Goal: Transaction & Acquisition: Register for event/course

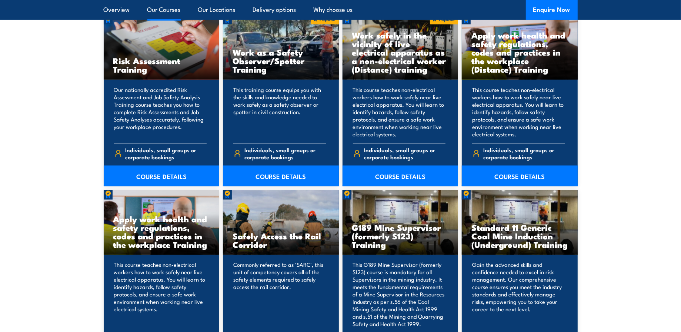
scroll to position [1049, 0]
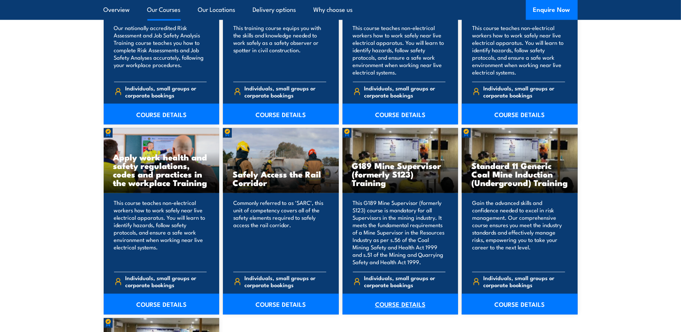
click at [404, 302] on link "COURSE DETAILS" at bounding box center [401, 304] width 116 height 21
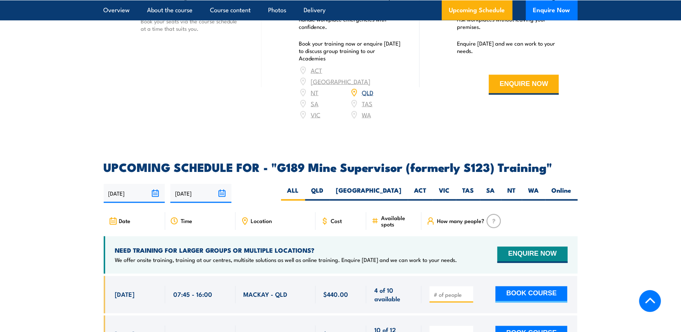
scroll to position [1173, 0]
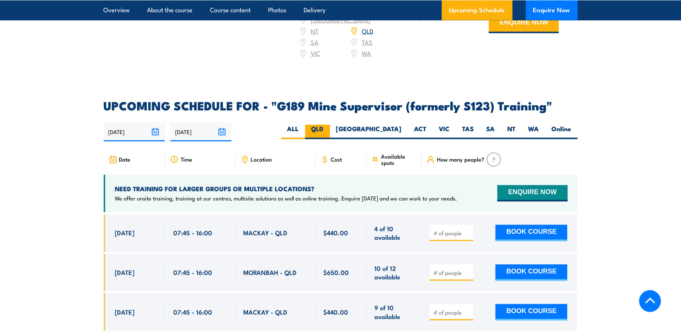
click at [330, 125] on label "QLD" at bounding box center [317, 132] width 25 height 14
click at [329, 125] on input "QLD" at bounding box center [326, 127] width 5 height 5
radio input "true"
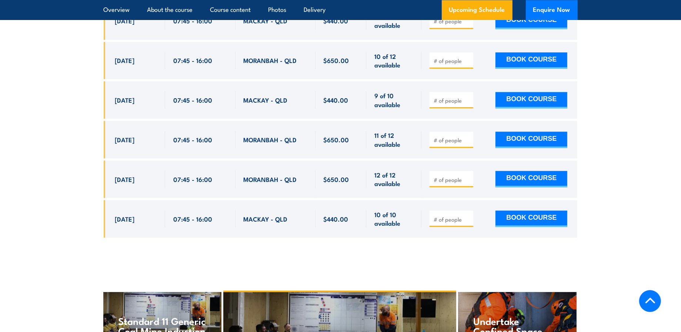
scroll to position [1323, 0]
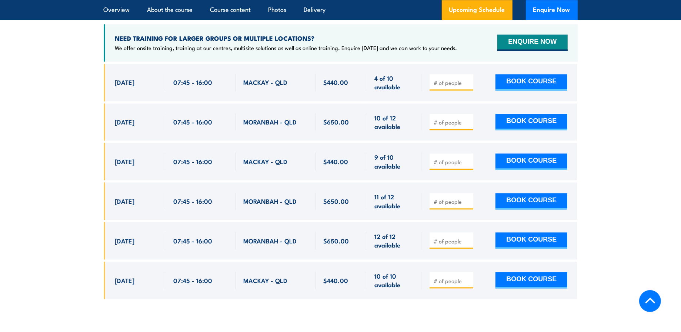
click at [135, 116] on div "21 Oct, 2025" at bounding box center [136, 121] width 42 height 17
click at [135, 117] on span "21 Oct, 2025" at bounding box center [125, 121] width 20 height 9
click at [523, 114] on button "BOOK COURSE" at bounding box center [532, 122] width 72 height 16
click at [443, 119] on input "number" at bounding box center [452, 122] width 37 height 7
type input "1"
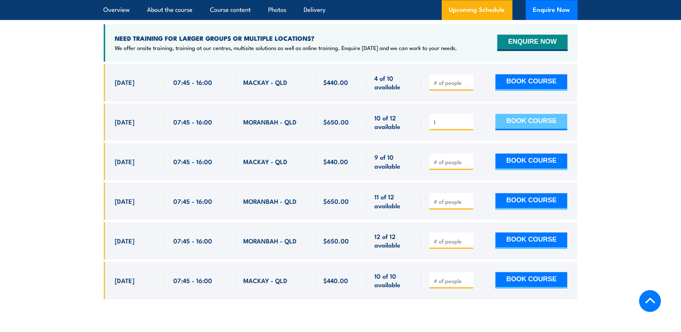
click at [541, 114] on button "BOOK COURSE" at bounding box center [532, 122] width 72 height 16
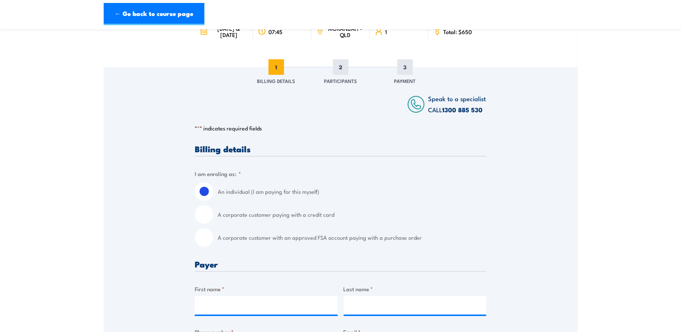
scroll to position [123, 0]
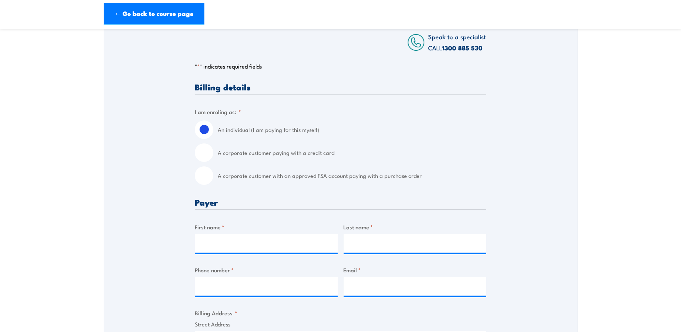
click at [199, 176] on input "A corporate customer with an approved FSA account paying with a purchase order" at bounding box center [204, 175] width 19 height 19
radio input "true"
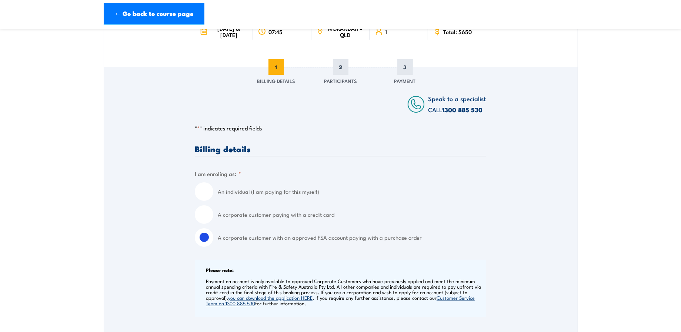
scroll to position [0, 0]
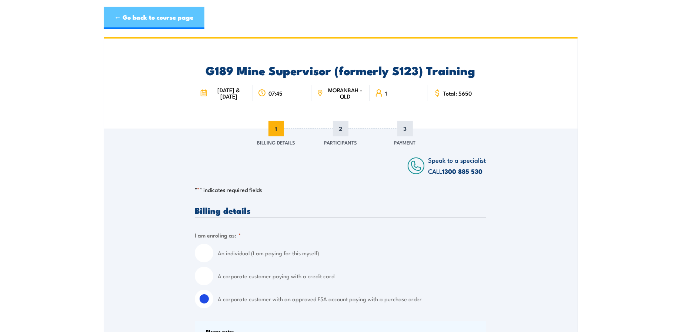
click at [139, 11] on link "← Go back to course page" at bounding box center [154, 18] width 101 height 22
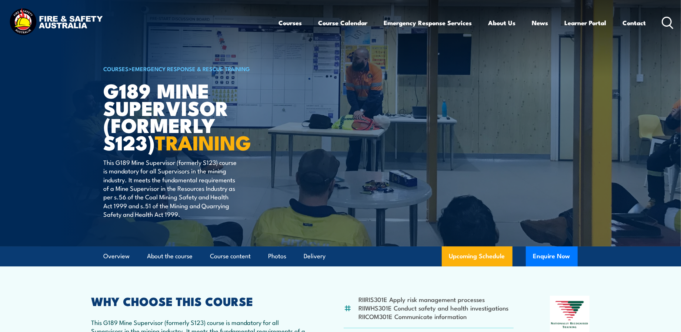
click at [666, 22] on icon at bounding box center [668, 23] width 12 height 12
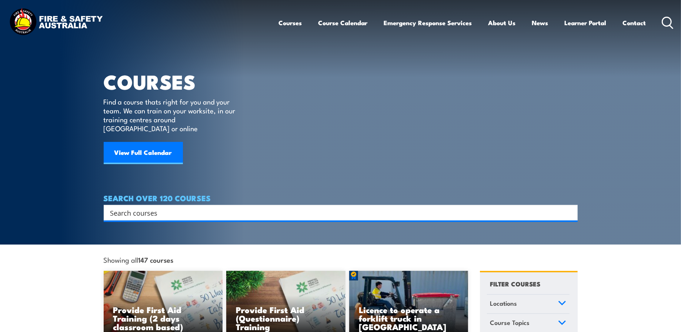
click at [210, 205] on div "Search" at bounding box center [341, 213] width 474 height 16
click at [212, 207] on input "Search input" at bounding box center [335, 212] width 451 height 11
click at [201, 207] on input "Search input" at bounding box center [335, 212] width 451 height 11
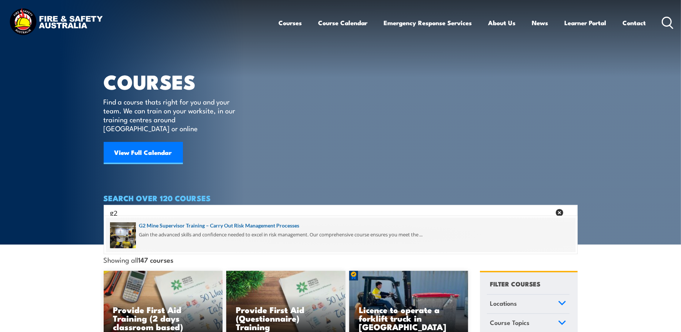
type input "g2"
click at [181, 224] on span at bounding box center [341, 234] width 470 height 35
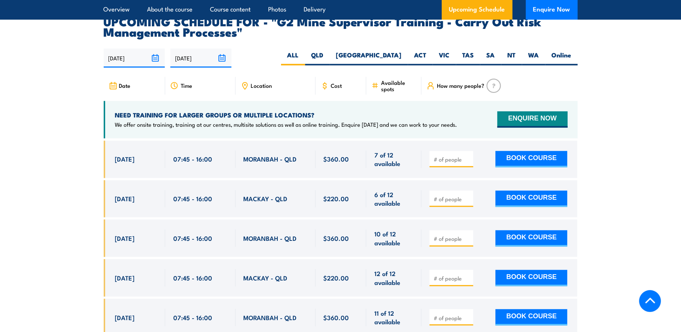
scroll to position [1420, 0]
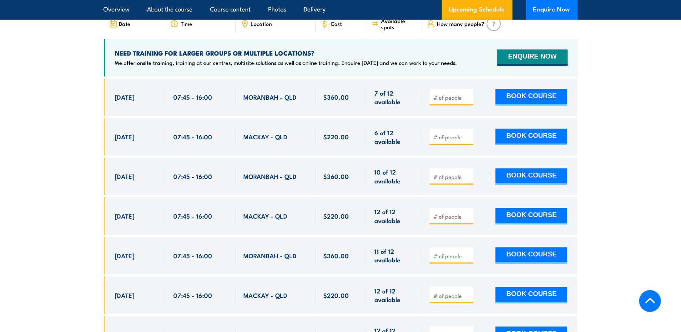
click at [452, 180] on input "number" at bounding box center [452, 176] width 37 height 7
type input "1"
click at [528, 181] on button "BOOK COURSE" at bounding box center [532, 176] width 72 height 16
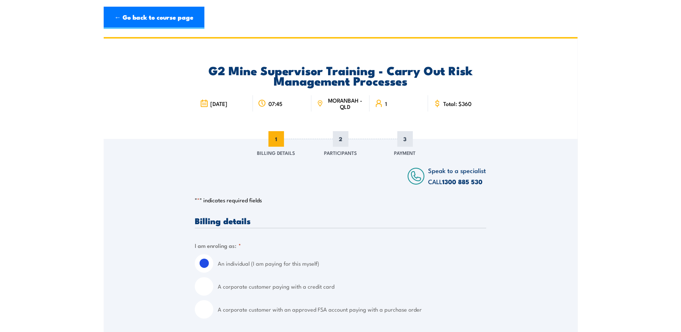
click at [322, 187] on div at bounding box center [279, 176] width 168 height 22
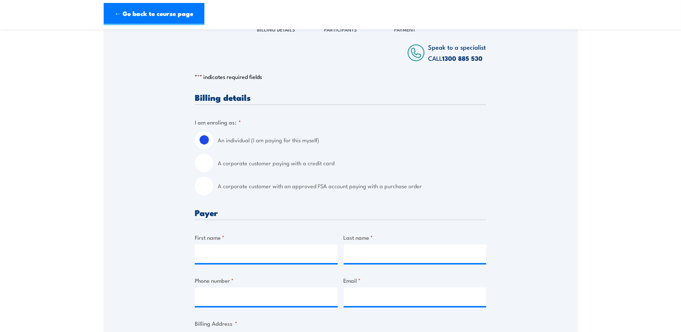
scroll to position [185, 0]
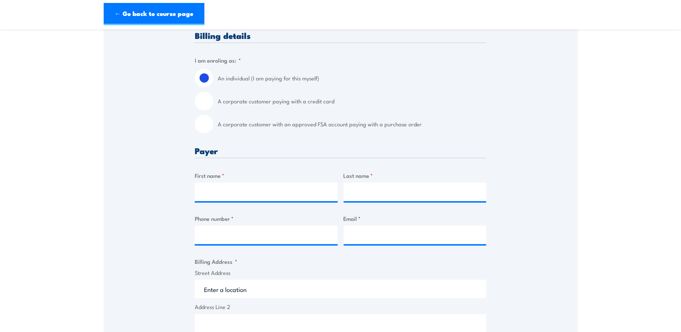
click at [205, 123] on input "A corporate customer with an approved FSA account paying with a purchase order" at bounding box center [204, 124] width 19 height 19
radio input "true"
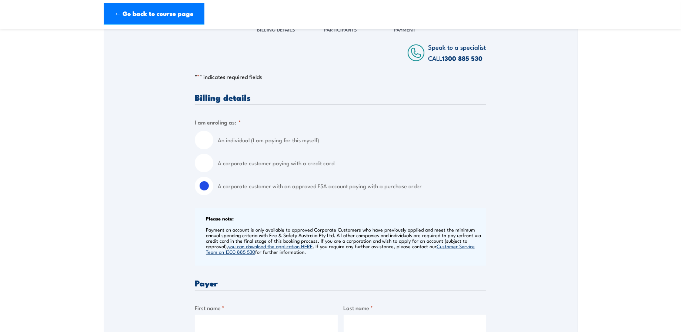
scroll to position [0, 0]
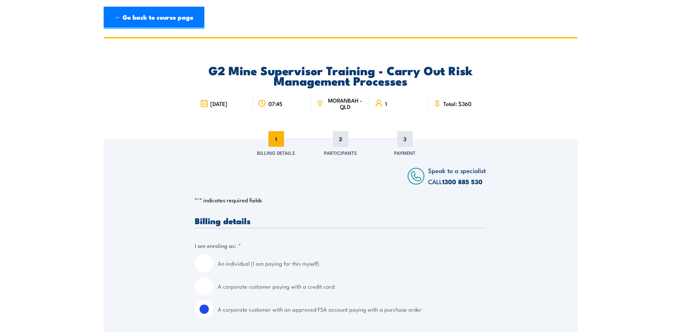
drag, startPoint x: 149, startPoint y: 111, endPoint x: 143, endPoint y: 94, distance: 18.4
click at [149, 111] on div "G2 Mine Supervisor Training - Carry Out Risk Management Processes 23 October 20…" at bounding box center [341, 89] width 474 height 100
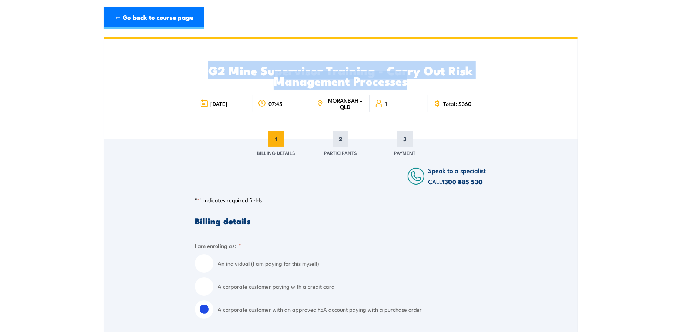
drag, startPoint x: 210, startPoint y: 70, endPoint x: 406, endPoint y: 82, distance: 196.6
click at [406, 82] on h2 "G2 Mine Supervisor Training - Carry Out Risk Management Processes" at bounding box center [340, 75] width 291 height 21
copy h2 "G2 Mine Supervisor Training - Carry Out Risk Management Processes"
click at [141, 18] on link "← Go back to course page" at bounding box center [154, 18] width 101 height 22
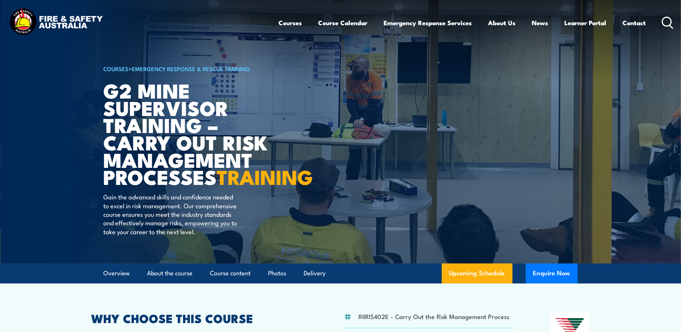
click at [666, 22] on icon at bounding box center [668, 23] width 12 height 12
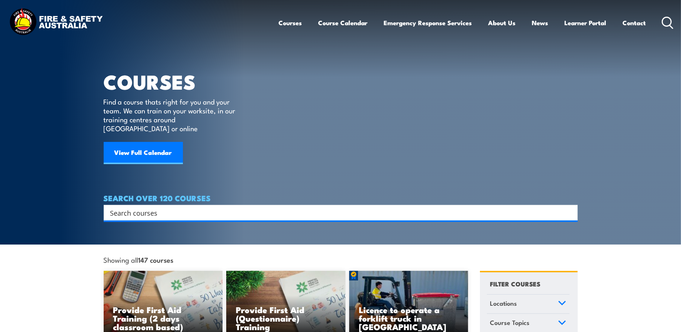
click at [177, 207] on input "Search input" at bounding box center [335, 212] width 451 height 11
type input "s123"
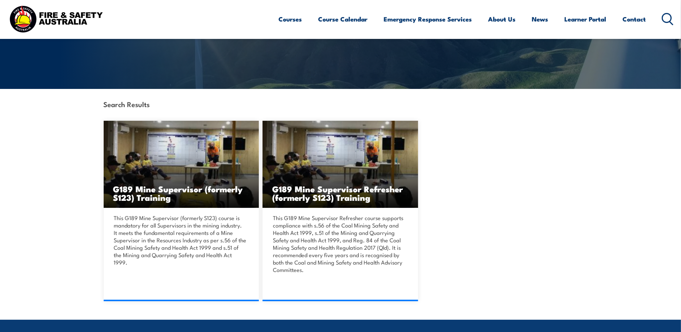
scroll to position [185, 0]
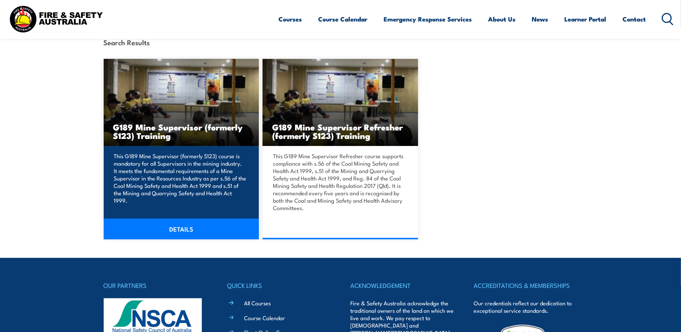
click at [179, 229] on link "DETAILS" at bounding box center [182, 229] width 156 height 21
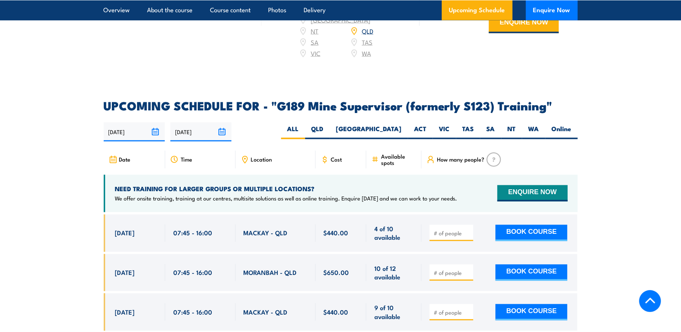
scroll to position [1111, 0]
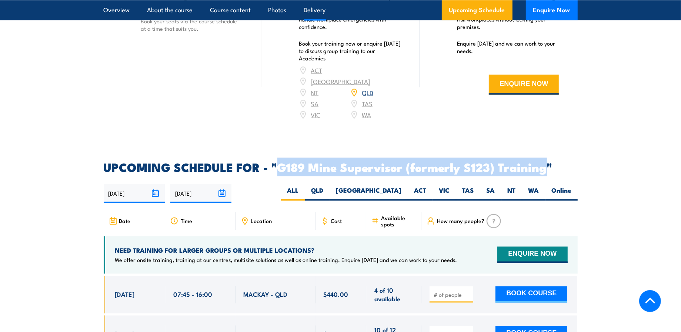
drag, startPoint x: 279, startPoint y: 157, endPoint x: 547, endPoint y: 160, distance: 267.8
click at [547, 162] on h2 "UPCOMING SCHEDULE FOR - "G189 Mine Supervisor (formerly S123) Training"" at bounding box center [341, 167] width 474 height 10
copy h2 "G189 Mine Supervisor (formerly S123) Training"
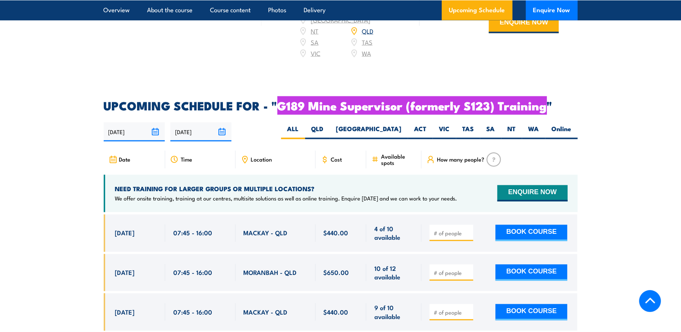
scroll to position [1234, 0]
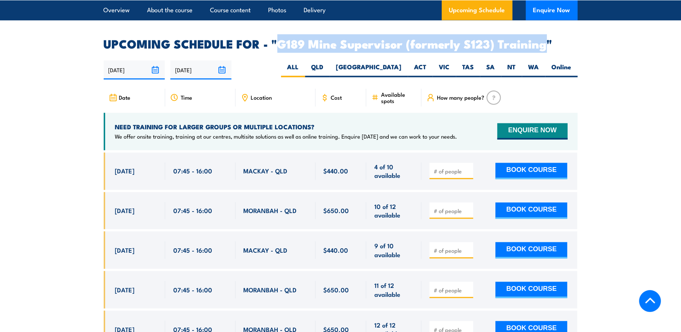
click at [452, 207] on input "number" at bounding box center [452, 210] width 37 height 7
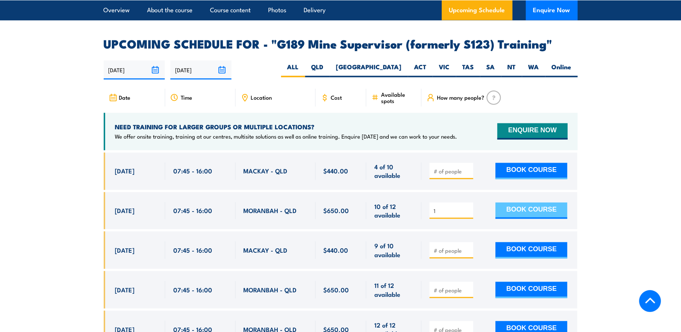
type input "1"
click at [516, 203] on button "BOOK COURSE" at bounding box center [532, 211] width 72 height 16
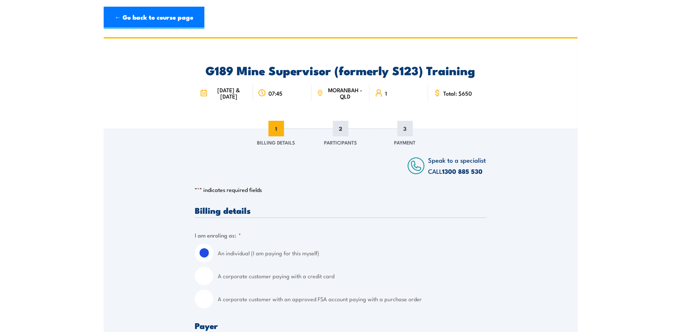
scroll to position [61, 0]
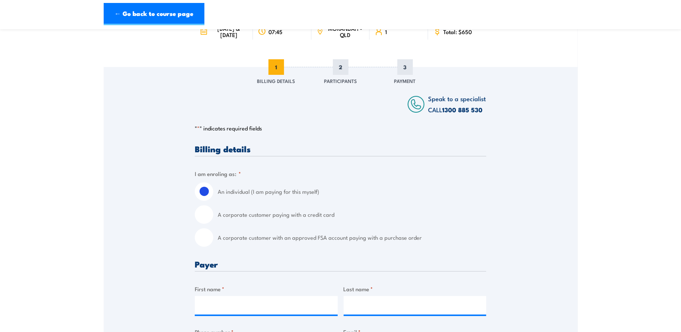
click at [204, 237] on input "A corporate customer with an approved FSA account paying with a purchase order" at bounding box center [204, 237] width 19 height 19
radio input "true"
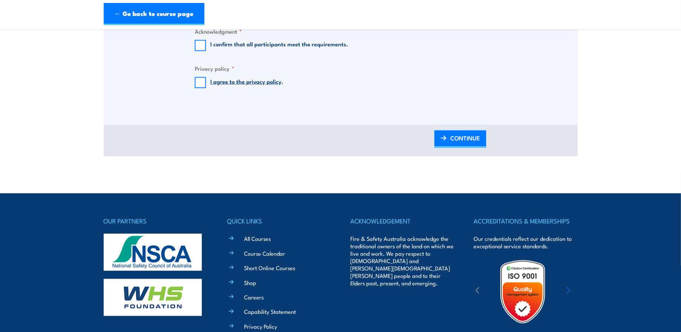
scroll to position [802, 0]
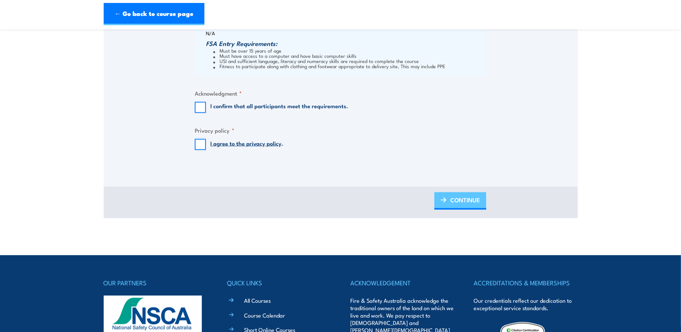
click at [467, 199] on span "CONTINUE" at bounding box center [465, 200] width 30 height 20
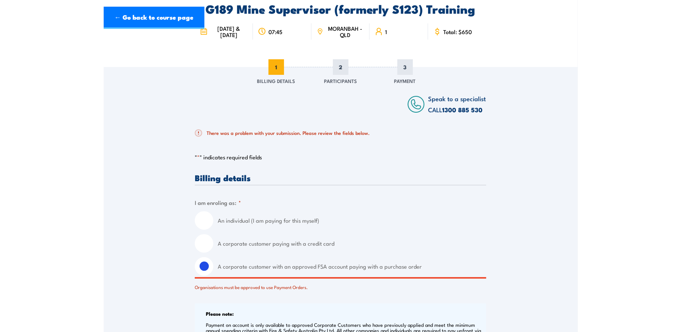
scroll to position [0, 0]
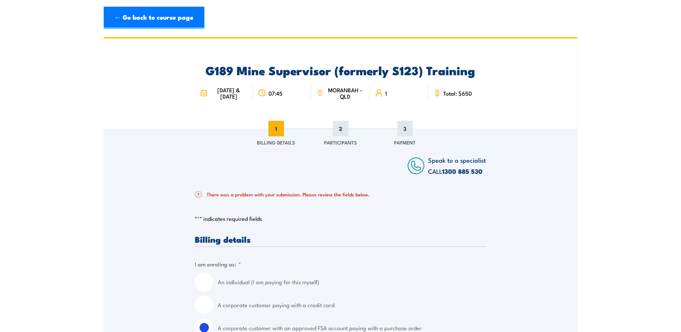
click at [204, 124] on div "G189 Mine Supervisor (formerly S123) Training 21 & 22 October 2025 07:45 1" at bounding box center [340, 84] width 291 height 90
click at [136, 17] on link "← Go back to course page" at bounding box center [154, 18] width 101 height 22
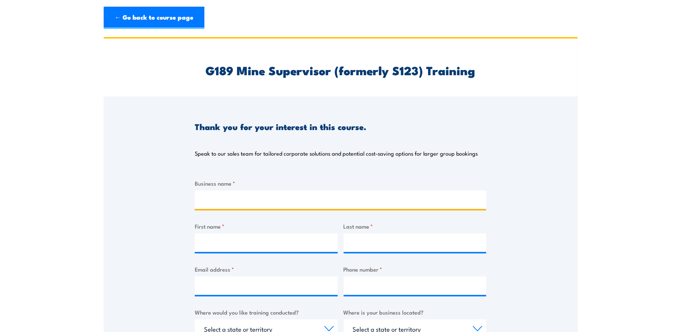
click at [255, 196] on input "Business name *" at bounding box center [340, 199] width 291 height 19
type input "BHP OS Saraji Mine"
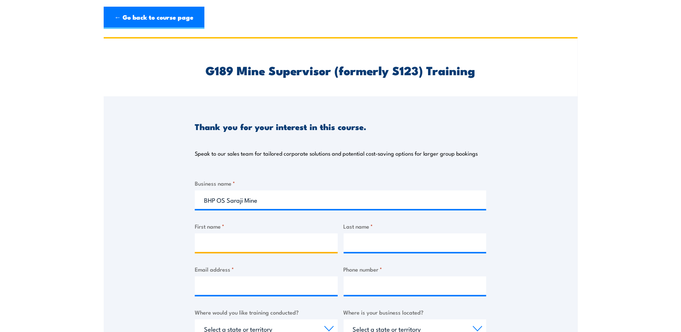
click at [231, 241] on input "First name *" at bounding box center [266, 242] width 143 height 19
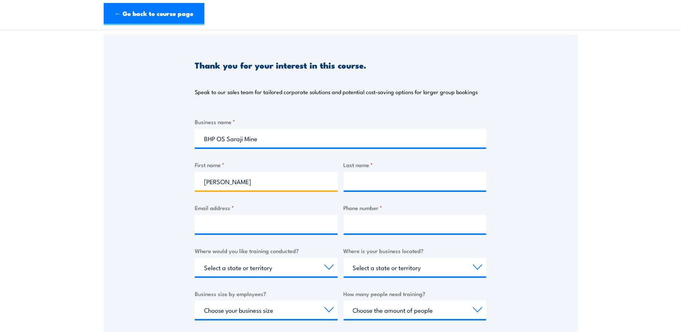
type input "Donna"
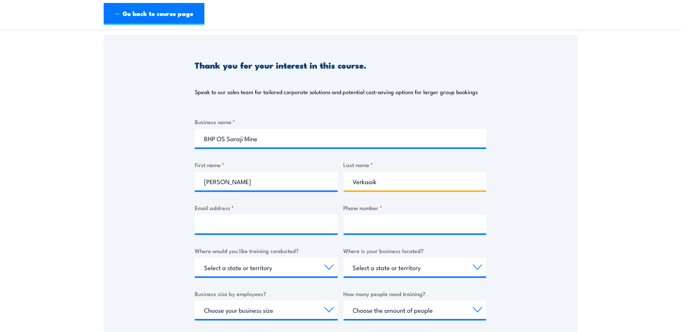
type input "Verkaaik"
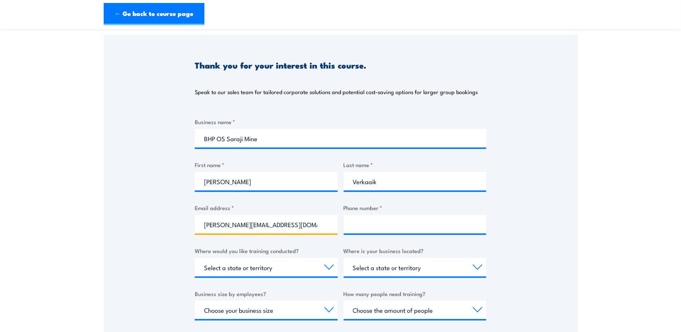
type input "donna.verkaaik@bhp.com"
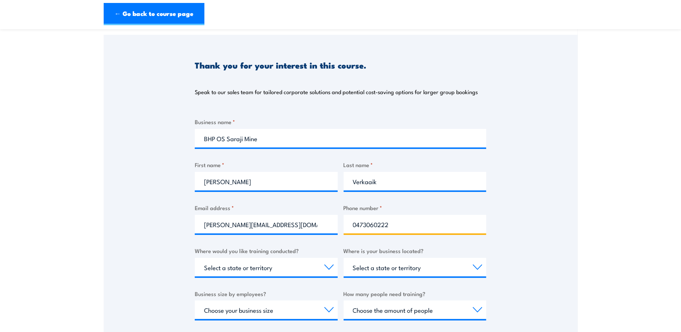
scroll to position [123, 0]
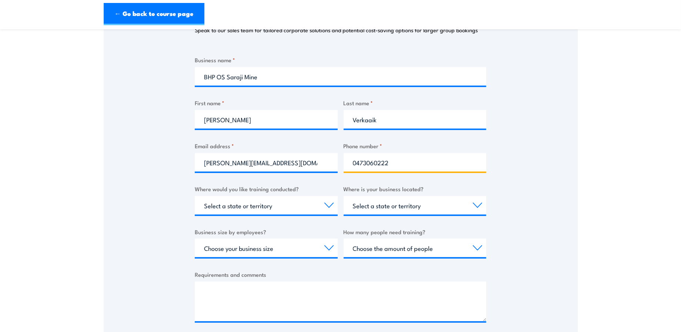
type input "0473060222"
click at [221, 203] on select "Select a state or territory Nationally - multiple locations QLD NSW VIC SA ACT …" at bounding box center [266, 205] width 143 height 19
select select "QLD"
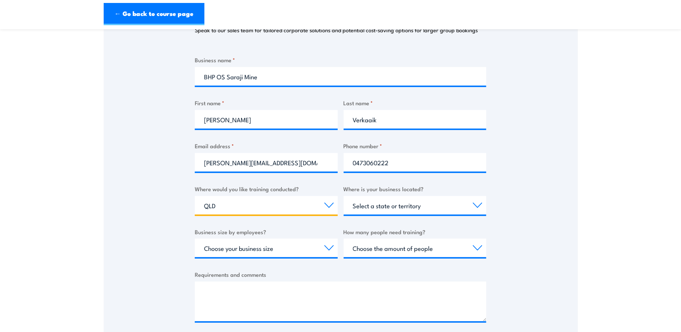
click at [195, 196] on select "Select a state or territory Nationally - multiple locations QLD NSW VIC SA ACT …" at bounding box center [266, 205] width 143 height 19
click at [388, 205] on select "Select a state or territory QLD NSW VIC SA ACT WA TAS NT" at bounding box center [415, 205] width 143 height 19
select select "QLD"
click at [344, 196] on select "Select a state or territory QLD NSW VIC SA ACT WA TAS NT" at bounding box center [415, 205] width 143 height 19
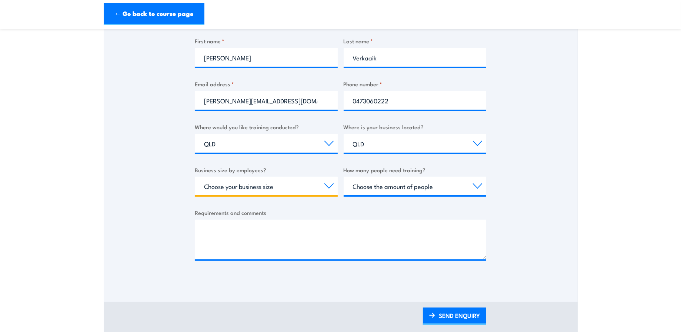
click at [223, 188] on select "Choose your business size 1 to 19 20 to 199 200+" at bounding box center [266, 186] width 143 height 19
select select "1 to 19"
click at [195, 177] on select "Choose your business size 1 to 19 20 to 199 200+" at bounding box center [266, 186] width 143 height 19
click at [369, 185] on select "Choose the amount of people 1 to 4 5 to 19 20+" at bounding box center [415, 186] width 143 height 19
select select "1 to 4"
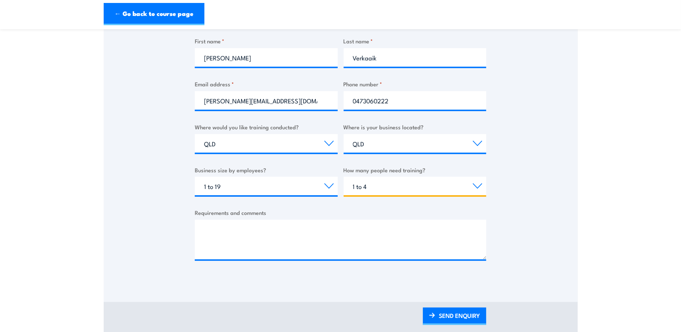
click at [344, 177] on select "Choose the amount of people 1 to 4 5 to 19 20+" at bounding box center [415, 186] width 143 height 19
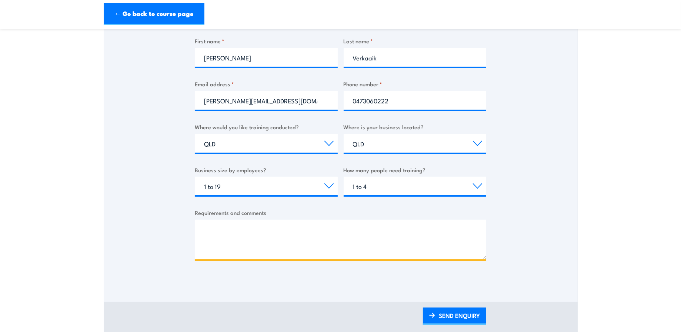
click at [253, 237] on textarea "Requirements and comments" at bounding box center [340, 240] width 291 height 40
drag, startPoint x: 259, startPoint y: 238, endPoint x: 244, endPoint y: 235, distance: 15.2
click at [259, 238] on textarea "W" at bounding box center [340, 240] width 291 height 40
drag, startPoint x: 200, startPoint y: 225, endPoint x: 181, endPoint y: 222, distance: 19.1
click at [181, 222] on div "Thank you for your interest in this course. Speak to our sales team for tailore…" at bounding box center [341, 96] width 474 height 370
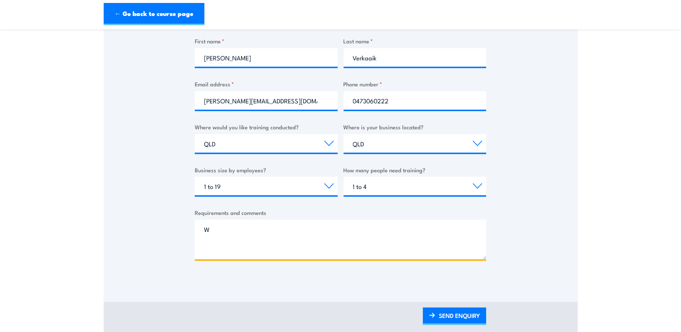
paste textarea "e have an operator who needs to do his S123 and G2. I have submitted the bookin…"
click at [270, 237] on textarea "We have an operator who needs to do his S123 and G2. I have submitted the booki…" at bounding box center [340, 240] width 291 height 40
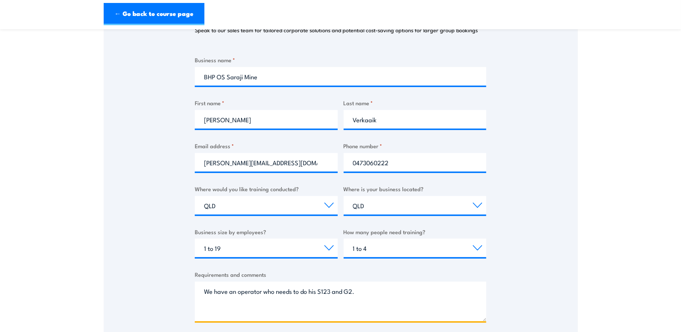
scroll to position [61, 0]
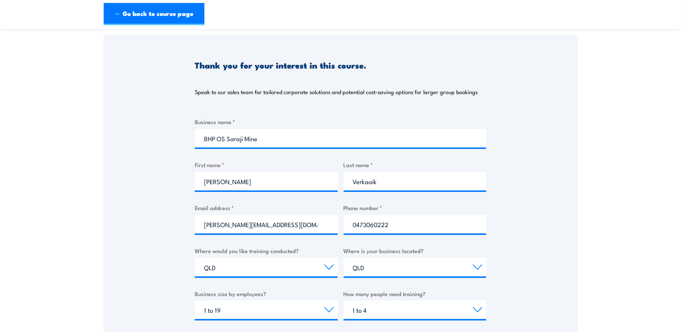
click at [540, 237] on div "Thank you for your interest in this course. Speak to our sales team for tailore…" at bounding box center [341, 220] width 474 height 370
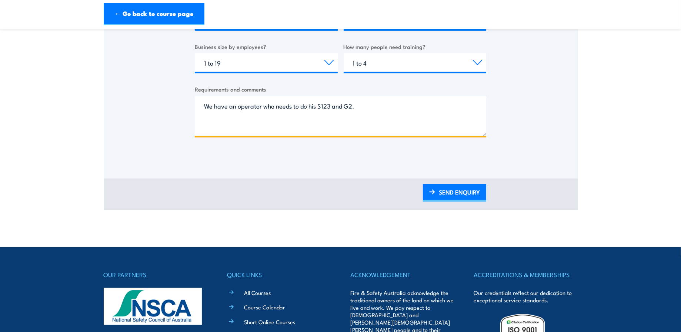
click at [389, 113] on textarea "We have an operator who needs to do his S123 and G2. I have submitted the booki…" at bounding box center [340, 116] width 291 height 40
click at [246, 116] on textarea "We have an operator who needs to do his S123 and G2. I have submitted the booki…" at bounding box center [340, 116] width 291 height 40
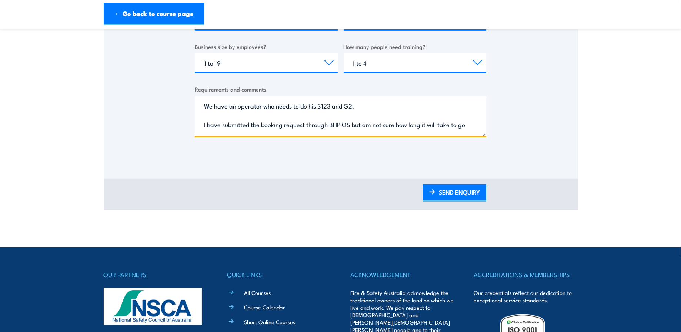
click at [354, 124] on textarea "We have an operator who needs to do his S123 and G2. I have submitted the booki…" at bounding box center [340, 116] width 291 height 40
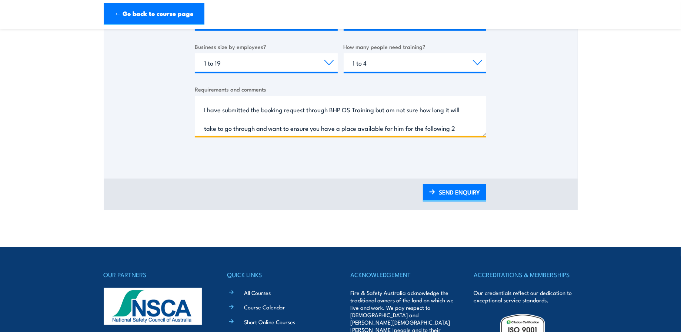
click at [219, 119] on textarea "We have an operator who needs to do his S123 and G2. I have submitted the booki…" at bounding box center [340, 116] width 291 height 40
click at [199, 117] on textarea "We have an operator who needs to do his S123 and G2. I have submitted the booki…" at bounding box center [340, 116] width 291 height 40
click at [204, 120] on textarea "We have an operator who needs to do his S123 and G2. I have submitted the booki…" at bounding box center [340, 116] width 291 height 40
click at [457, 110] on textarea "We have an operator who needs to do his S123 and G2. I have submitted the booki…" at bounding box center [340, 116] width 291 height 40
click at [266, 128] on textarea "We have an operator who needs to do his S123 and G2. I have submitted the booki…" at bounding box center [340, 116] width 291 height 40
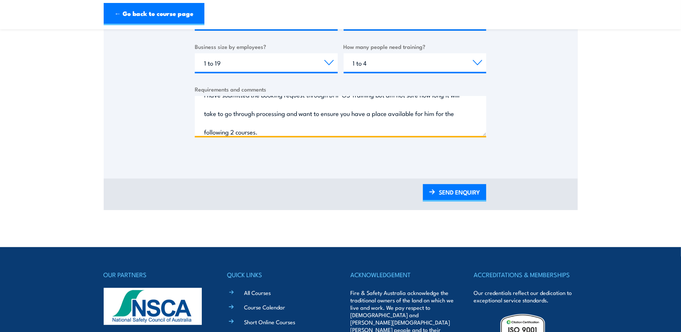
scroll to position [44, 0]
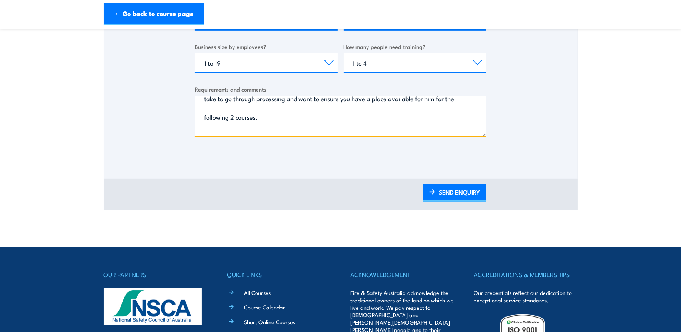
click at [461, 101] on textarea "We have an operator who needs to do his S123 and G2. I have submitted the booki…" at bounding box center [340, 116] width 291 height 40
click at [454, 98] on textarea "We have an operator who needs to do his S123 and G2. I have submitted the booki…" at bounding box center [340, 116] width 291 height 40
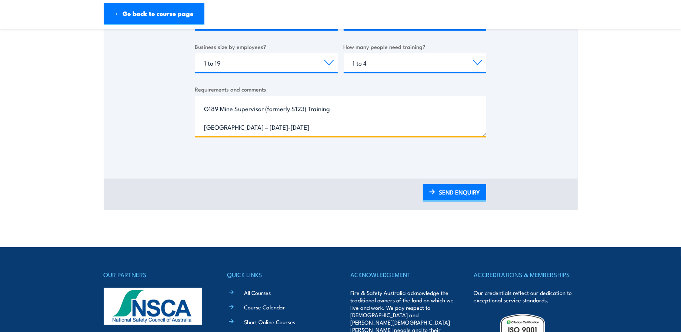
drag, startPoint x: 206, startPoint y: 109, endPoint x: 221, endPoint y: 111, distance: 15.7
click at [206, 110] on textarea "We have an operator who needs to do his S123 and G2. I have submitted the booki…" at bounding box center [340, 116] width 291 height 40
click at [206, 109] on textarea "We have an operator who needs to do his S123 and G2. I have submitted the booki…" at bounding box center [340, 116] width 291 height 40
paste textarea "G189 Mine Supervisor (formerly S123) Training"
click at [236, 124] on textarea "We have an operator who needs to do his S123 and G2. I have submitted the booki…" at bounding box center [340, 116] width 291 height 40
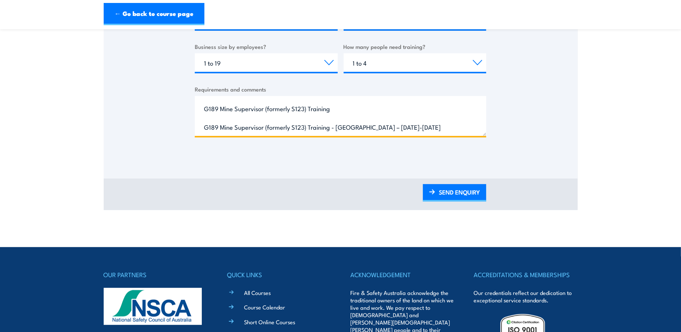
paste textarea "G2 Mine Supervisor Training - Carry Out Risk Management Processes"
click at [413, 129] on textarea "We have an operator who needs to do his S123 and G2. I have submitted the booki…" at bounding box center [340, 116] width 291 height 40
paste textarea "Moranbah – 23 October 2025"
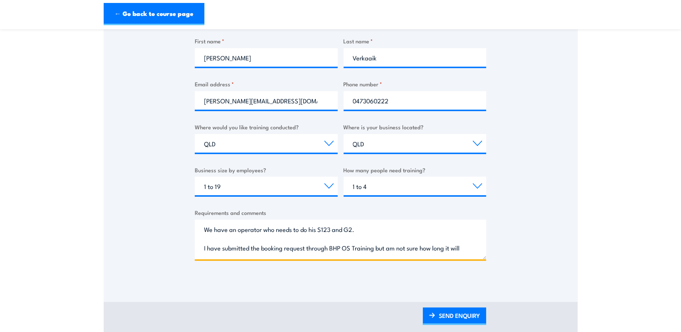
scroll to position [247, 0]
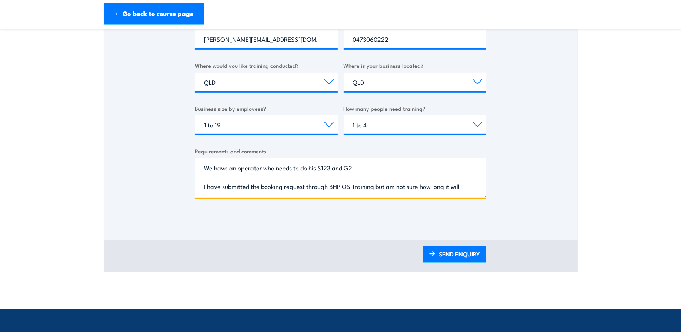
click at [368, 166] on textarea "We have an operator who needs to do his S123 and G2. I have submitted the booki…" at bounding box center [340, 178] width 291 height 40
click at [442, 168] on textarea "We have an operator who needs to do his S123 and G2 - Nicholas Harvey I have su…" at bounding box center [340, 178] width 291 height 40
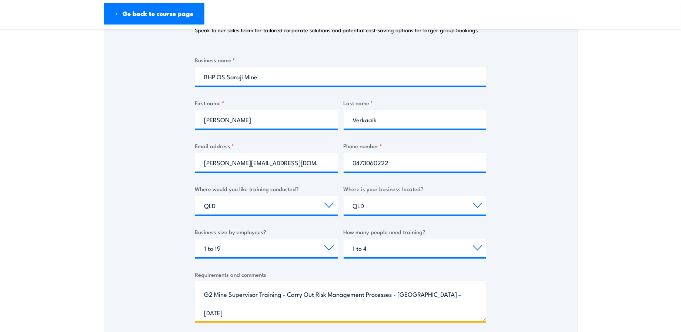
scroll to position [185, 0]
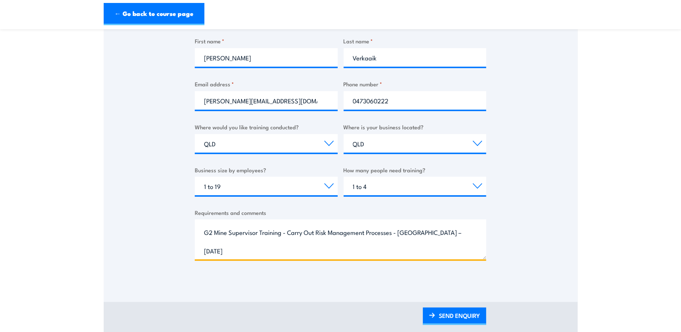
type textarea "We have an operator who needs to do his S123 and G2 - Nicholas Harvey I have su…"
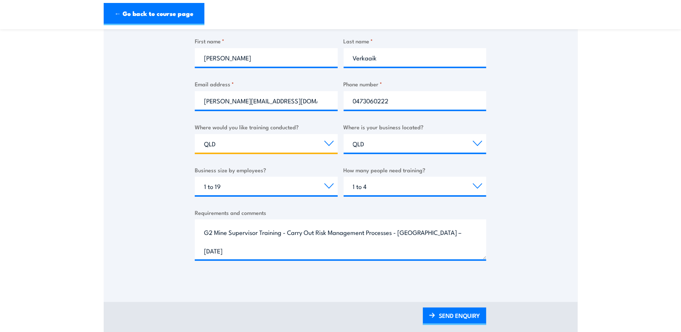
click at [247, 142] on select "Select a state or territory Nationally - multiple locations QLD NSW VIC SA ACT …" at bounding box center [266, 143] width 143 height 19
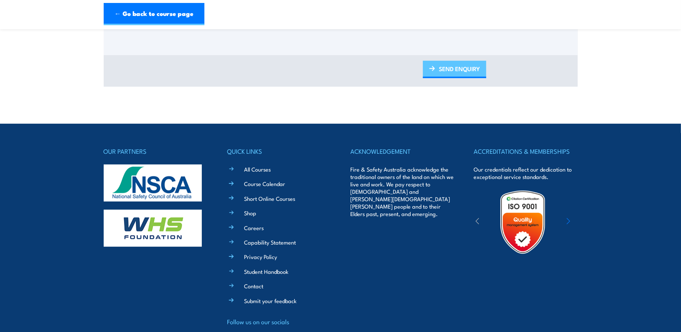
drag, startPoint x: 453, startPoint y: 68, endPoint x: 475, endPoint y: 72, distance: 21.9
click at [453, 68] on link "SEND ENQUIRY" at bounding box center [454, 69] width 63 height 17
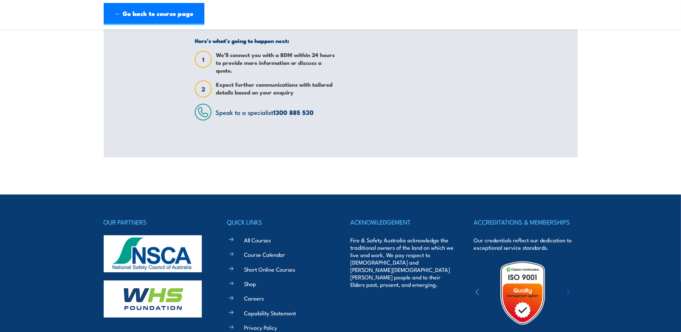
scroll to position [0, 0]
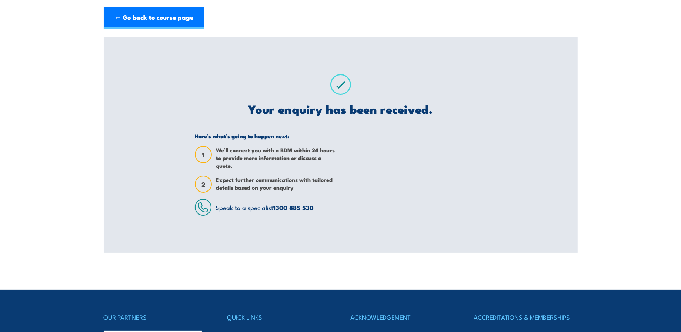
click at [336, 195] on div "Here’s what’s going to happen next: 1 We’ll connect you with a BDM within 24 ho…" at bounding box center [340, 173] width 291 height 83
click at [156, 11] on link "← Go back to course page" at bounding box center [154, 18] width 101 height 22
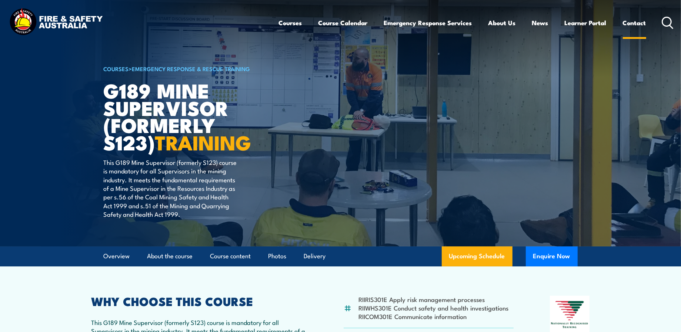
click at [633, 24] on link "Contact" at bounding box center [634, 23] width 23 height 20
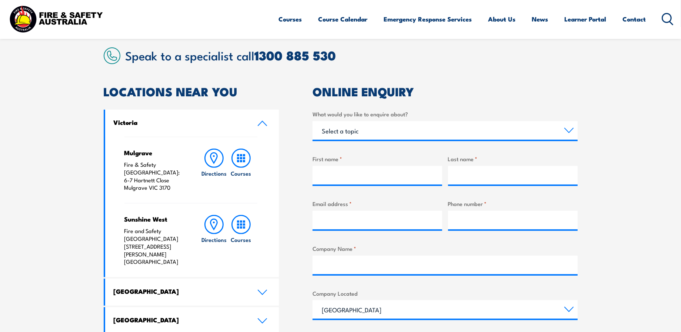
scroll to position [247, 0]
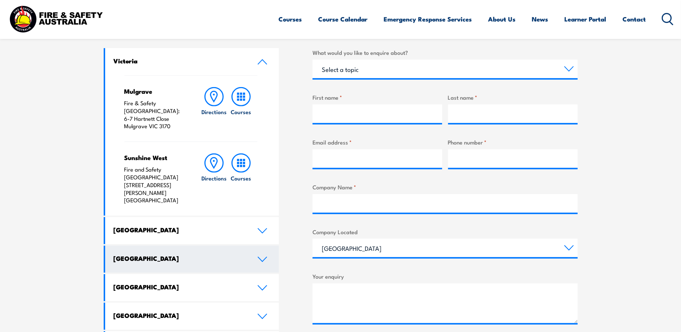
click at [262, 256] on icon at bounding box center [262, 259] width 10 height 6
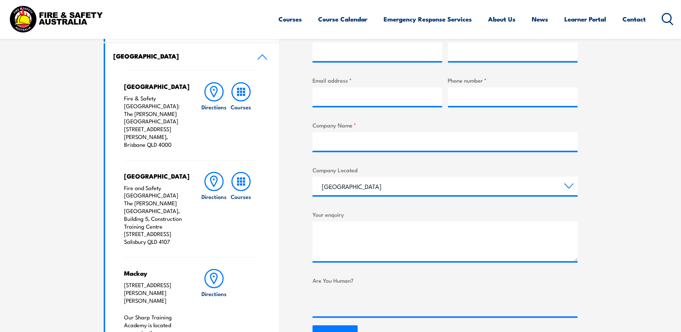
scroll to position [370, 0]
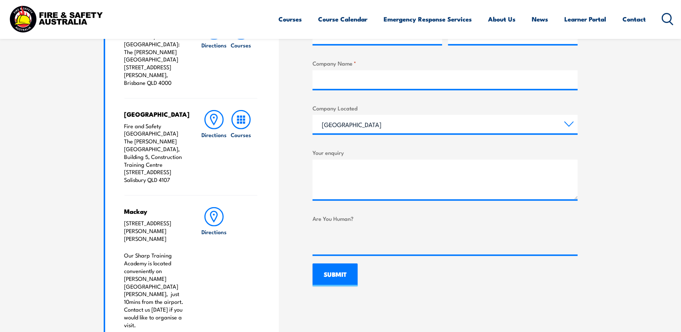
click at [148, 291] on div "Mackay [STREET_ADDRESS][PERSON_NAME][PERSON_NAME] Our Sharp Training Academy is…" at bounding box center [190, 267] width 133 height 145
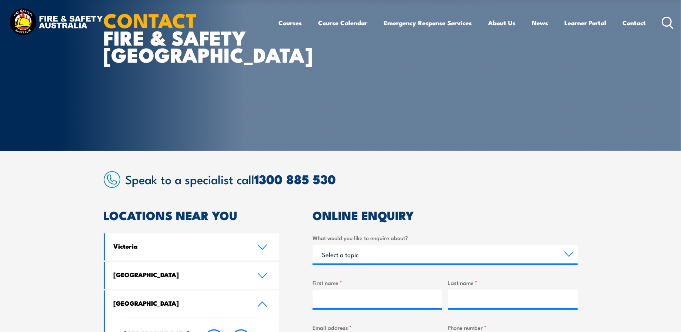
scroll to position [0, 0]
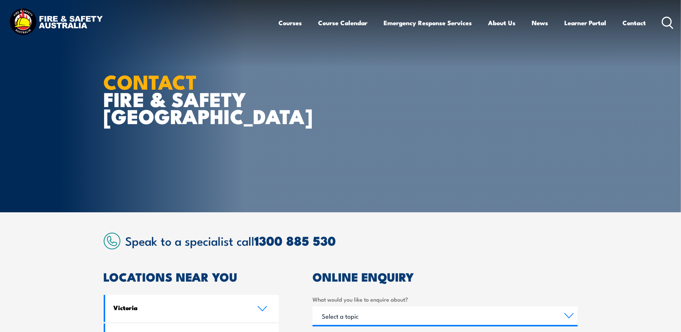
drag, startPoint x: 423, startPoint y: 75, endPoint x: 387, endPoint y: 76, distance: 36.3
click at [422, 75] on article "CONTACT FIRE & SAFETY [GEOGRAPHIC_DATA]" at bounding box center [341, 106] width 474 height 212
